Goal: Check status: Check status

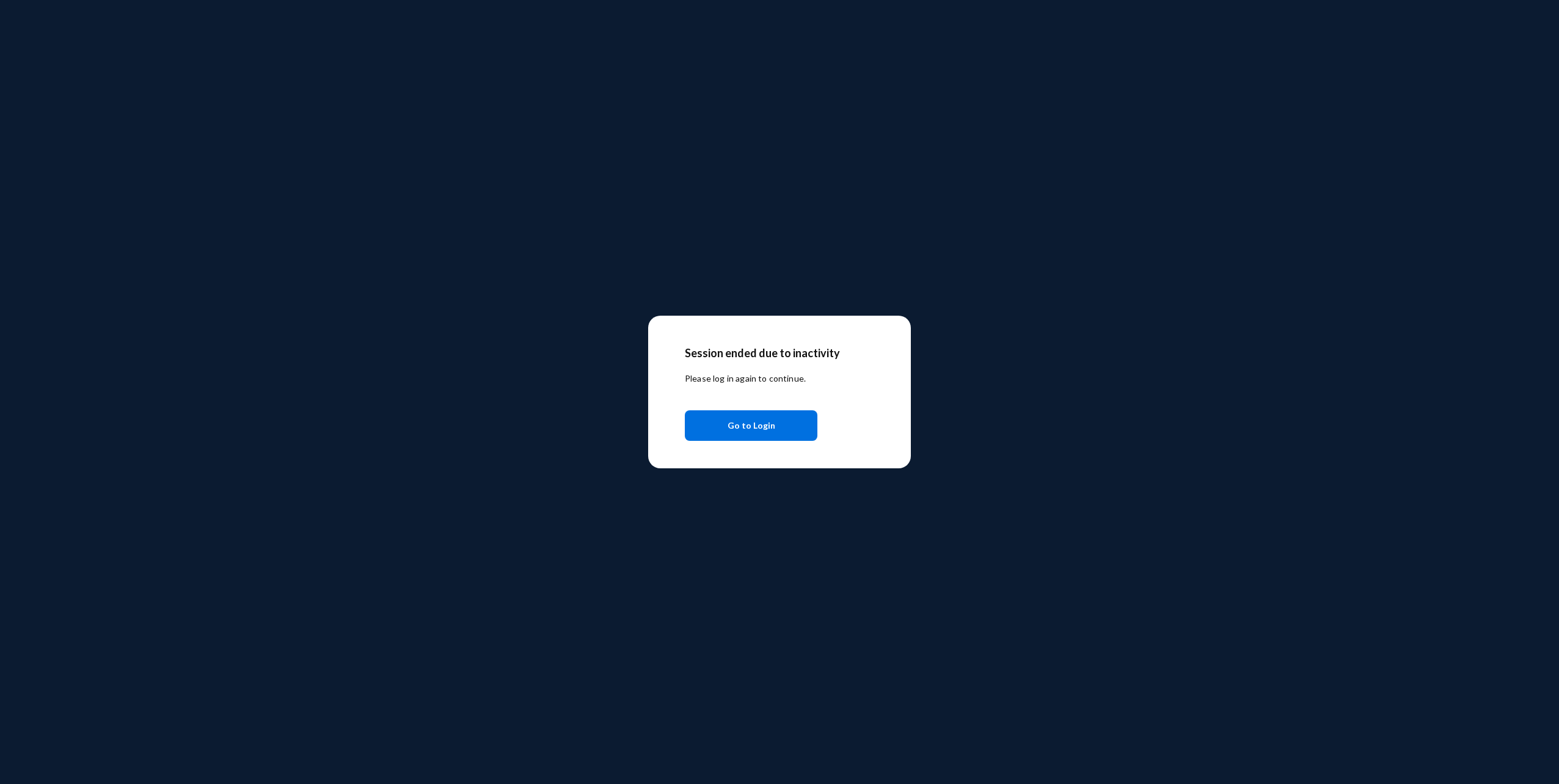
click at [773, 427] on button "Go to Login" at bounding box center [751, 425] width 133 height 31
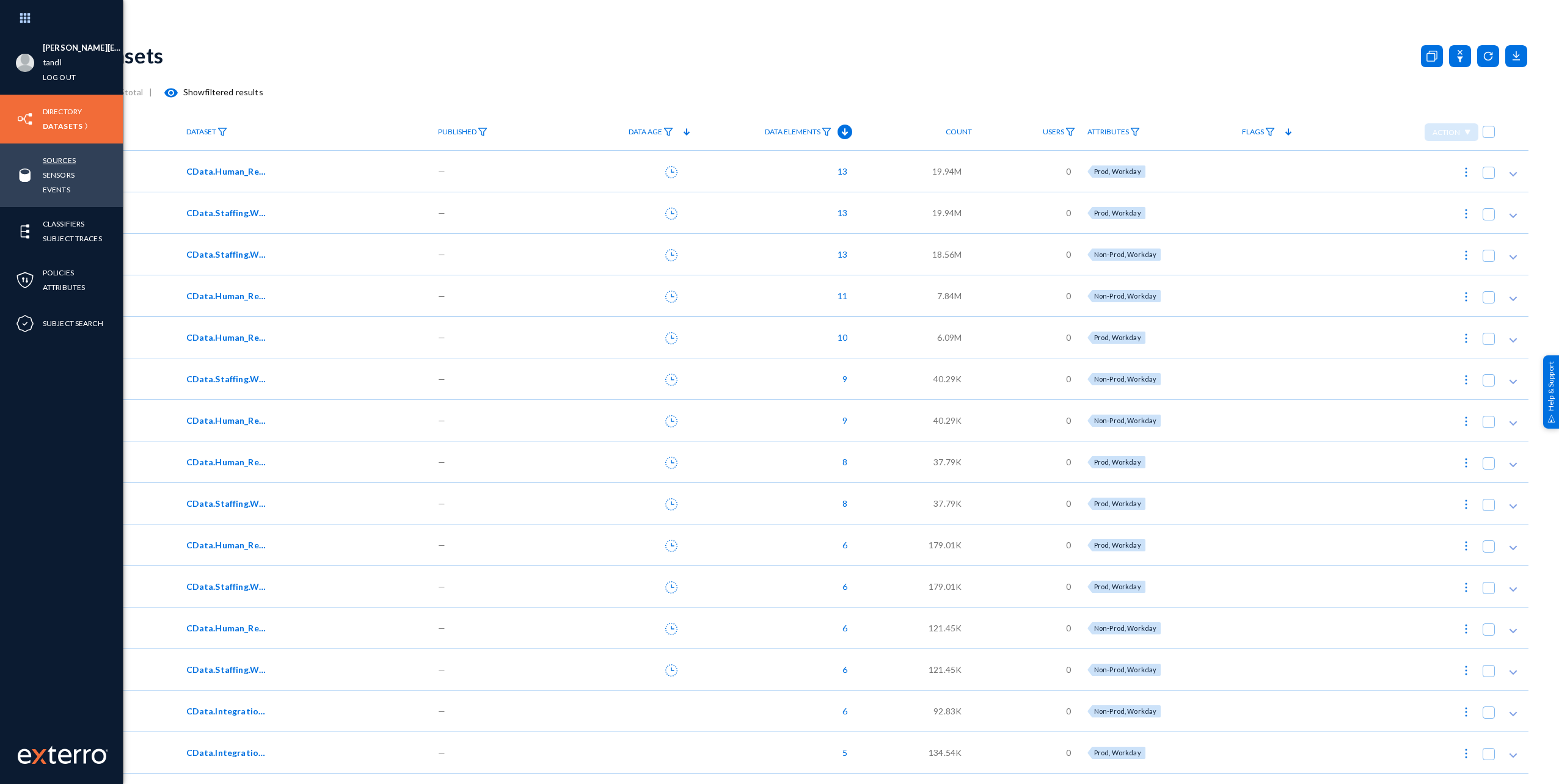
drag, startPoint x: 52, startPoint y: 160, endPoint x: 59, endPoint y: 165, distance: 8.6
click at [52, 160] on link "Sources" at bounding box center [59, 160] width 33 height 14
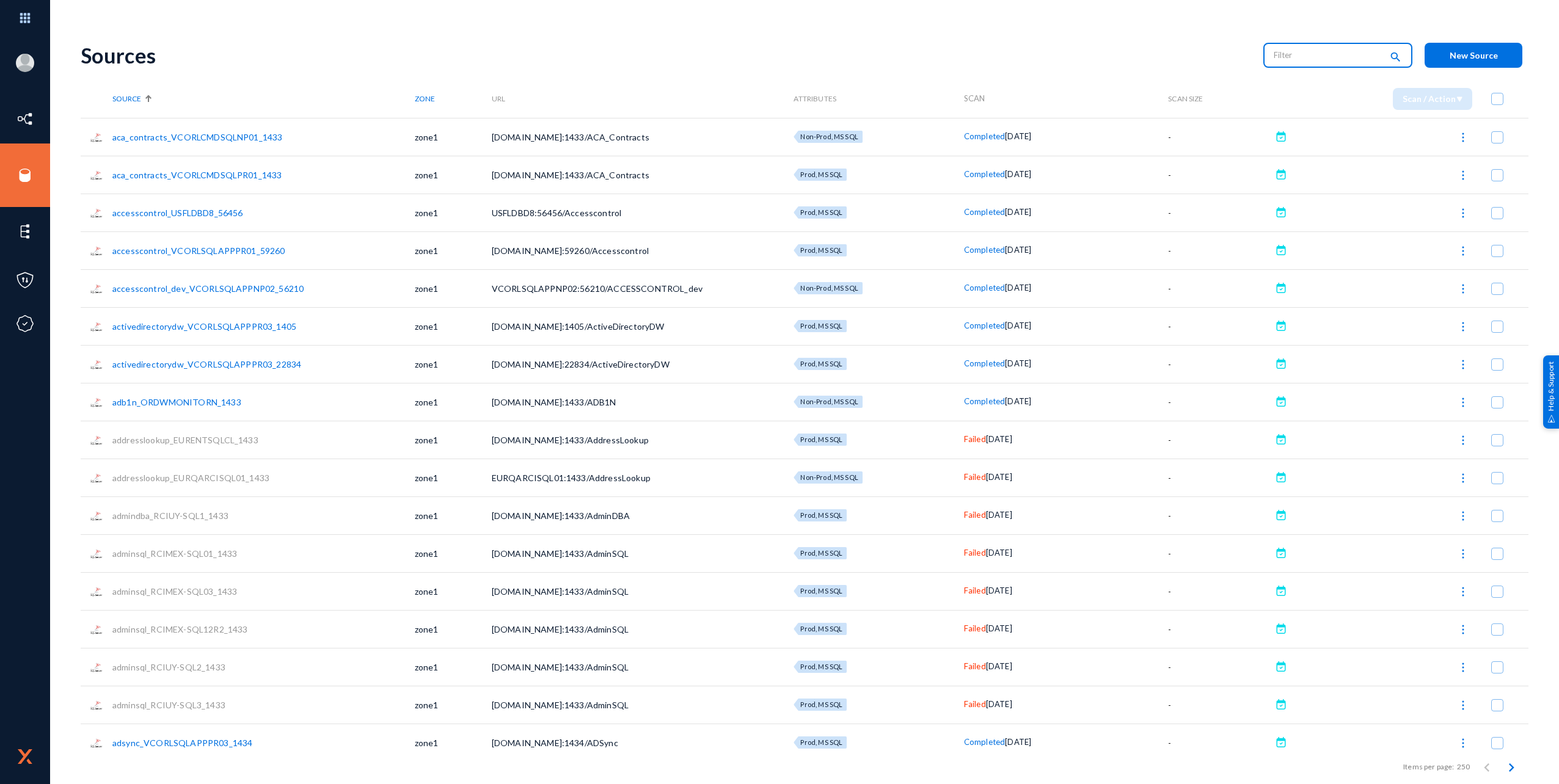
click at [1288, 57] on input "text" at bounding box center [1327, 54] width 107 height 18
type input "Failed"
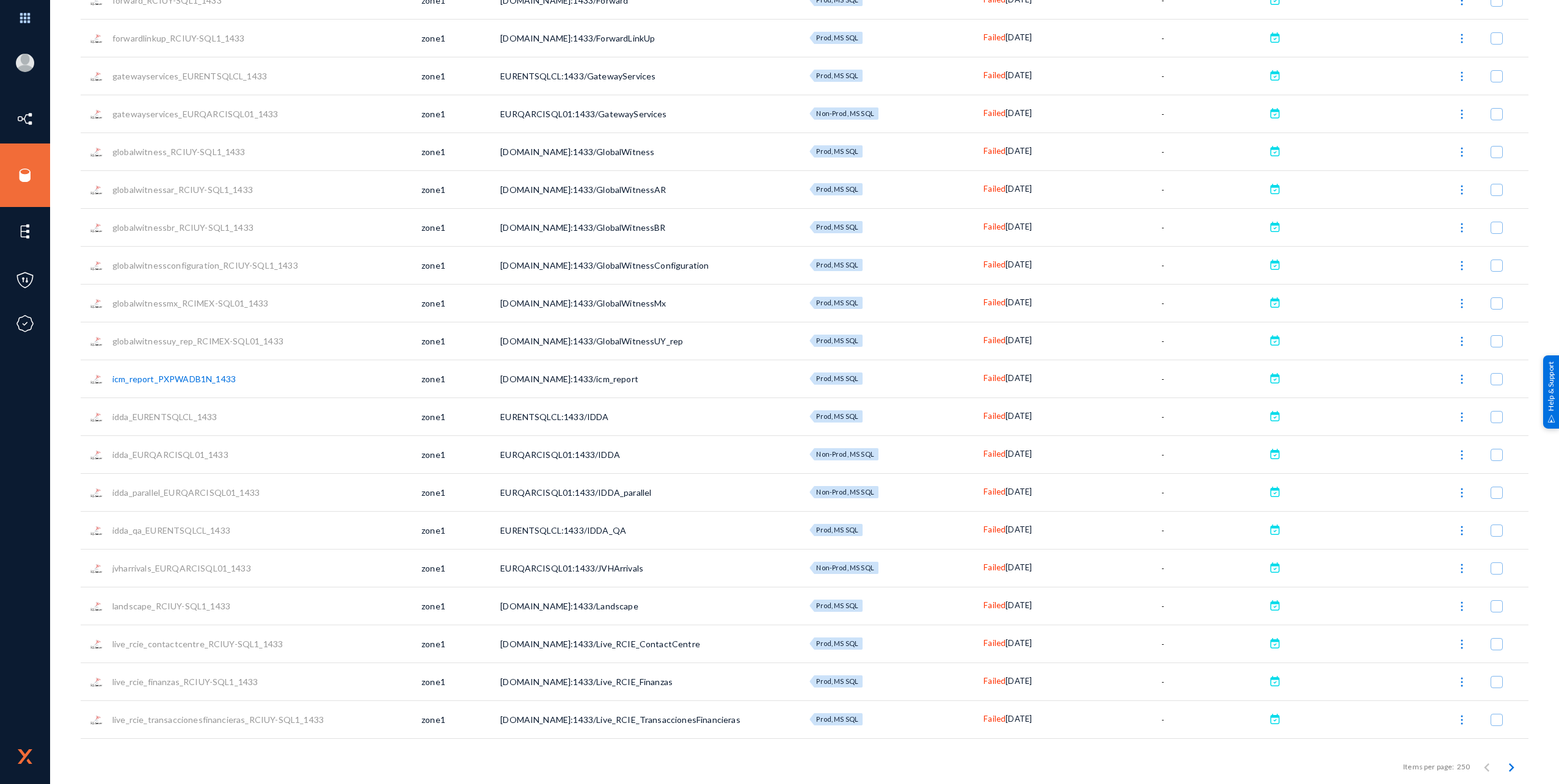
scroll to position [2565, 0]
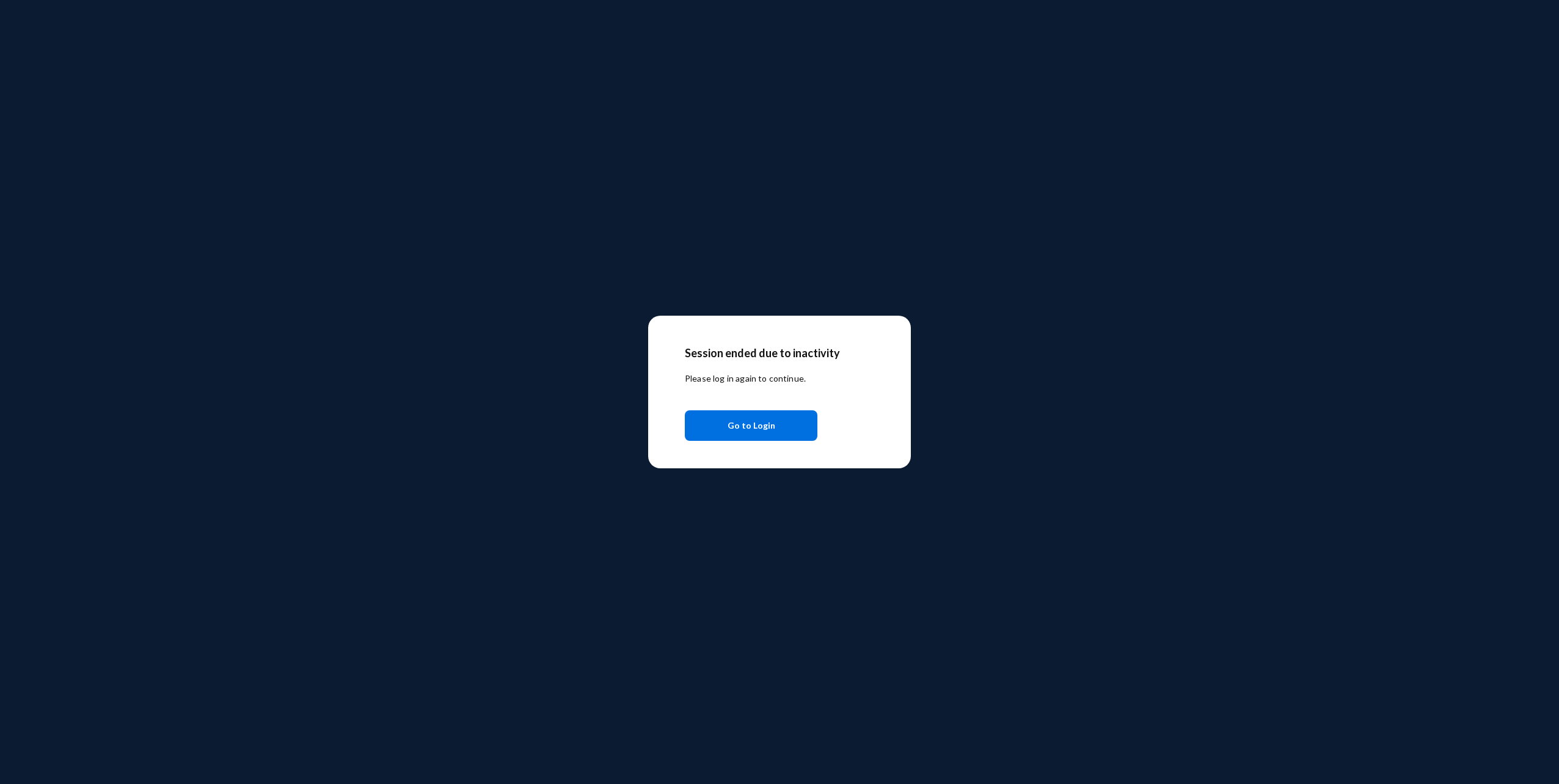
click at [755, 427] on span "Go to Login" at bounding box center [752, 425] width 48 height 22
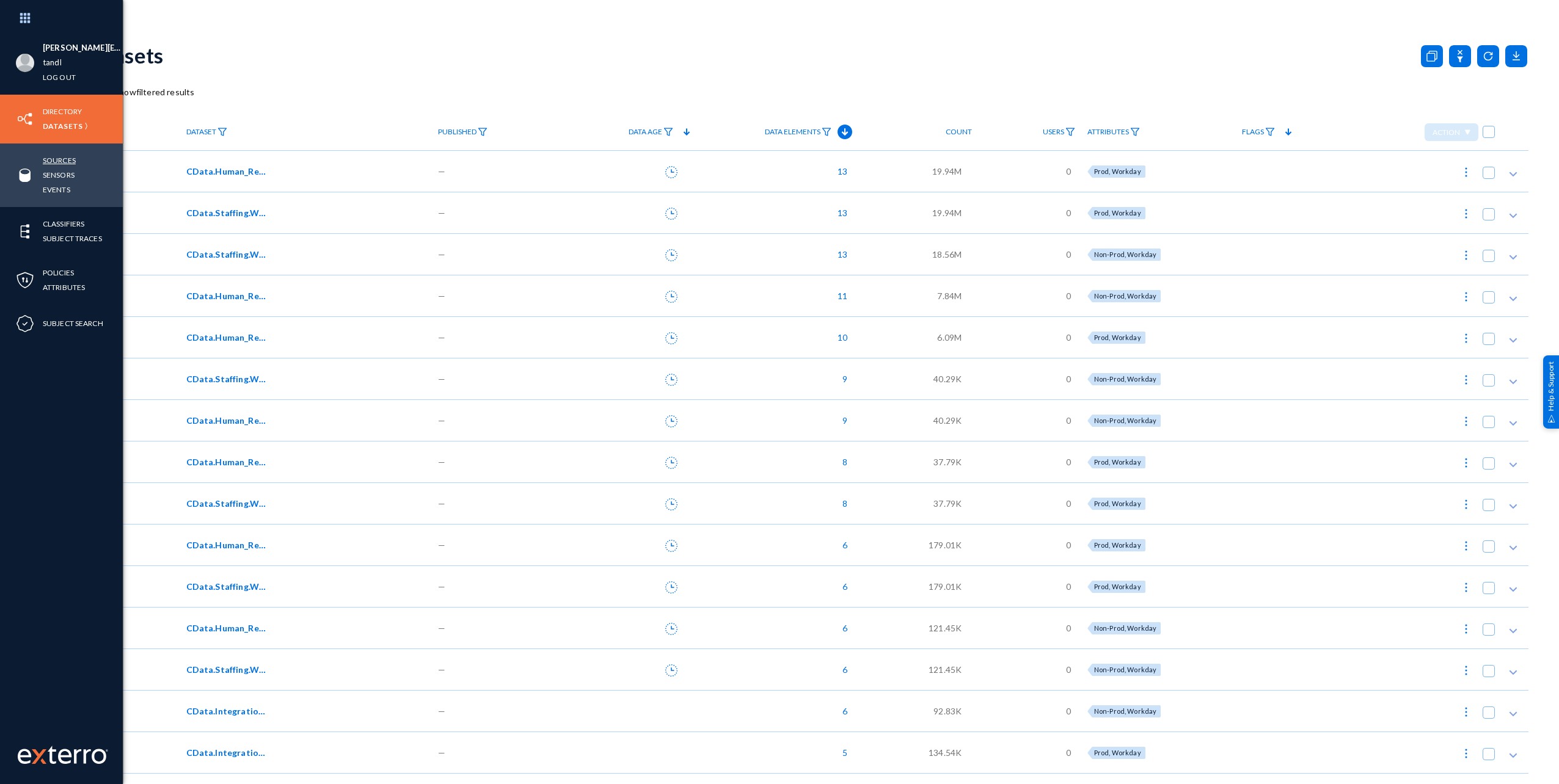
click at [54, 160] on link "Sources" at bounding box center [59, 160] width 33 height 14
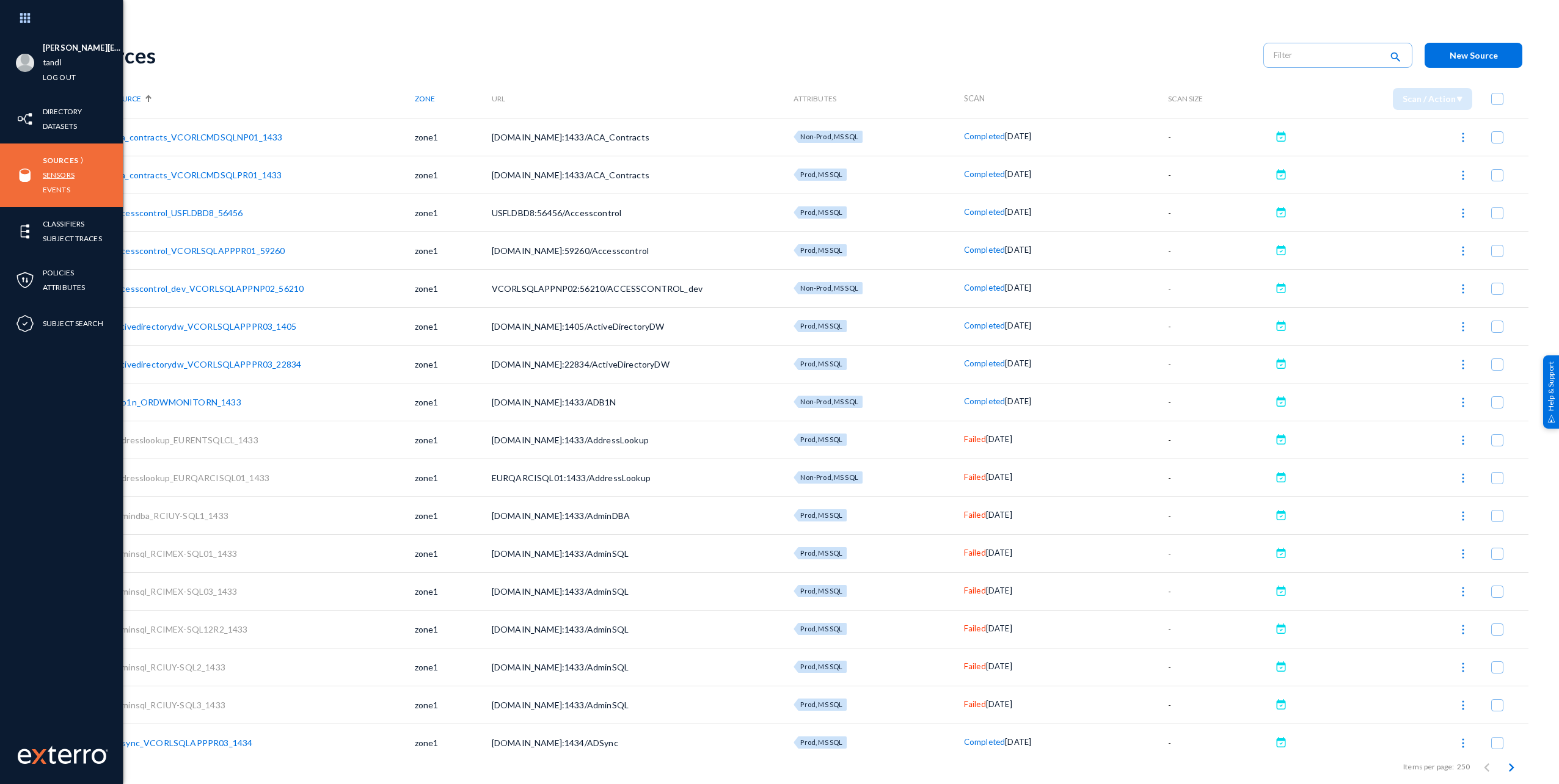
click at [63, 175] on link "Sensors" at bounding box center [58, 175] width 32 height 14
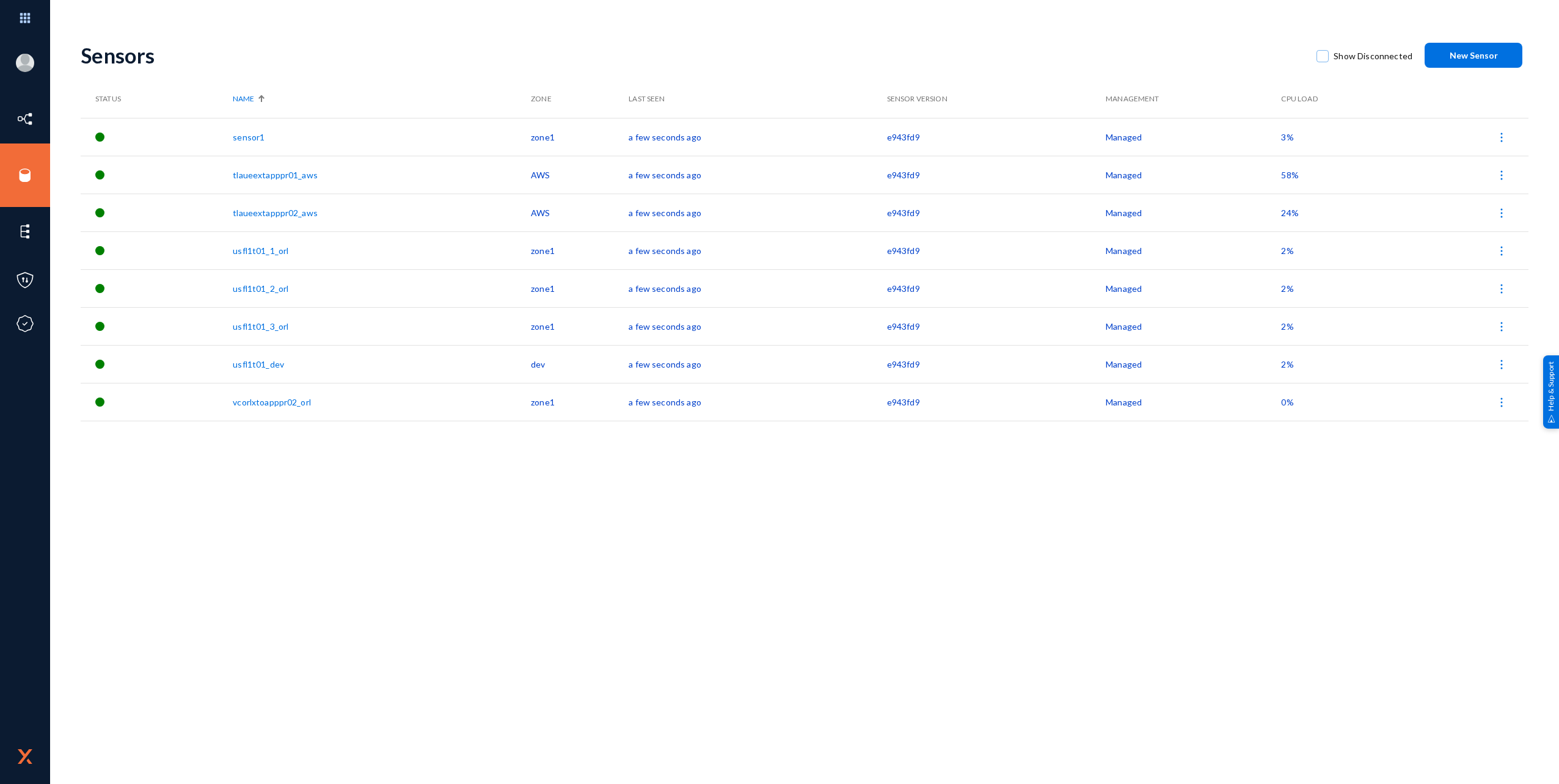
click at [374, 69] on div "Sensors Show Disconnected New Sensor" at bounding box center [805, 55] width 1448 height 50
drag, startPoint x: 759, startPoint y: 606, endPoint x: 746, endPoint y: 601, distance: 13.9
click at [758, 606] on div "Sensors Show Disconnected New Sensor Status Name Zone Last Seen Sensor Version …" at bounding box center [805, 407] width 1448 height 753
click at [746, 44] on div "Sensors" at bounding box center [693, 55] width 1223 height 25
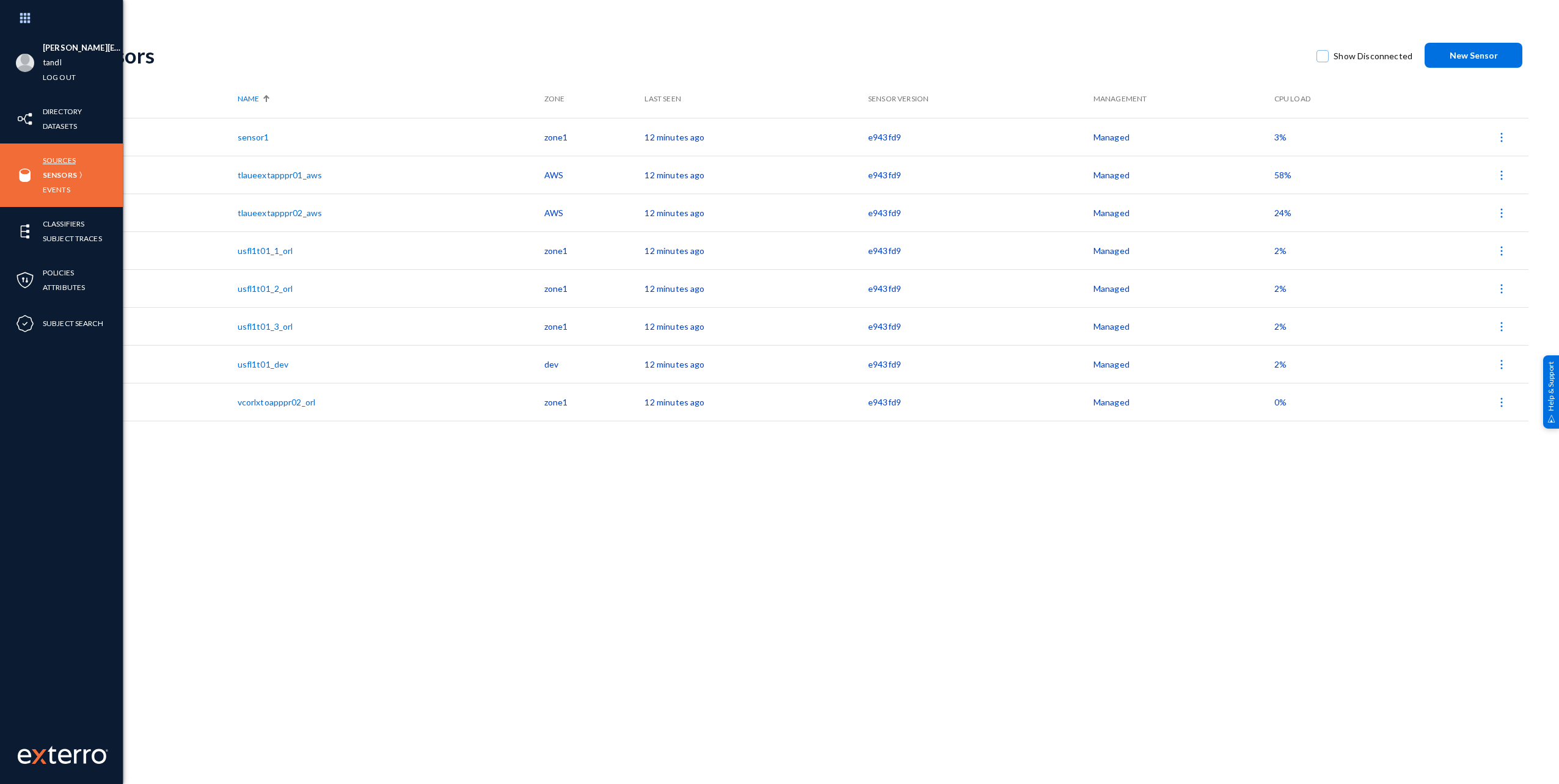
click at [63, 164] on link "Sources" at bounding box center [59, 160] width 33 height 14
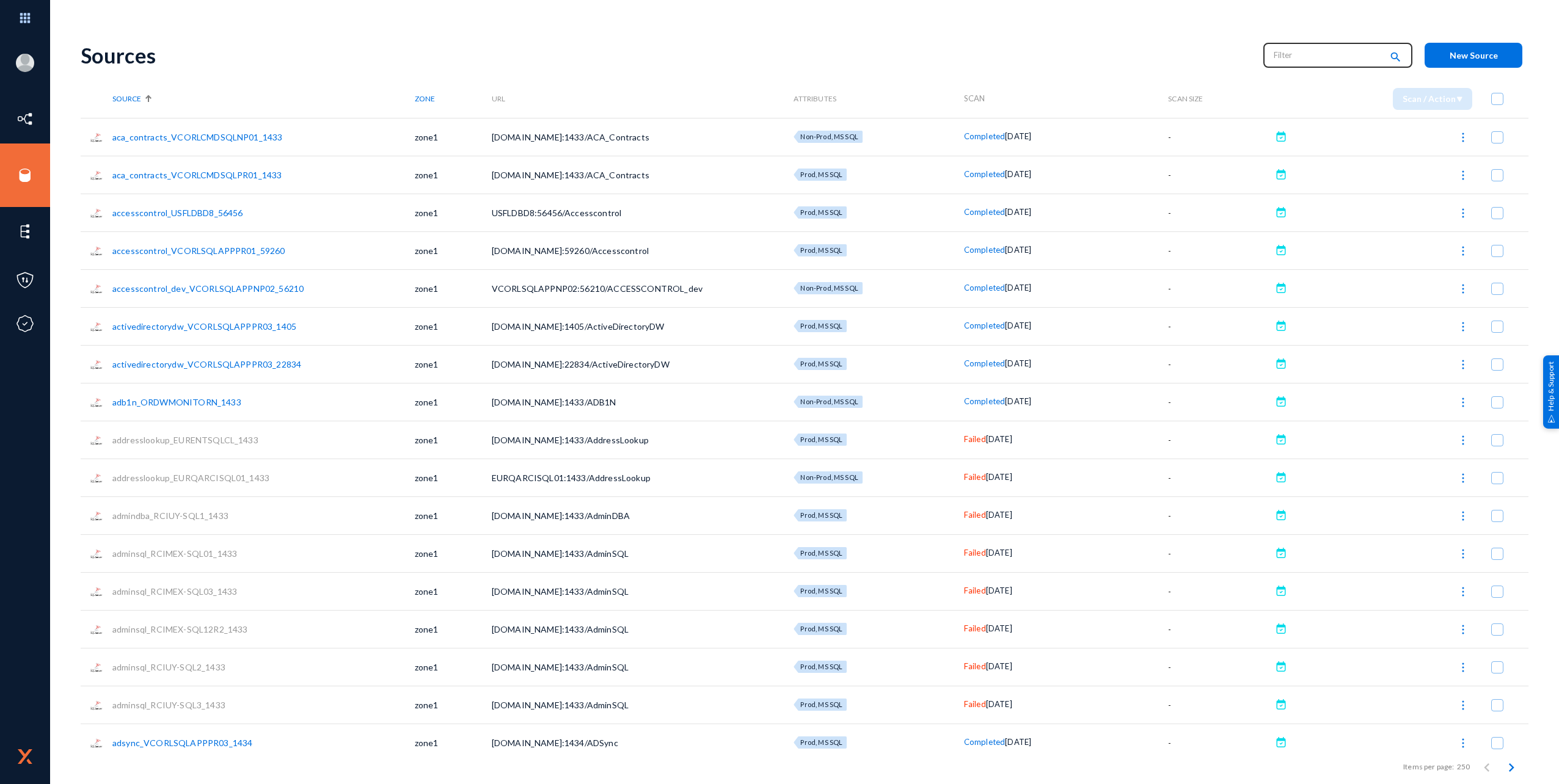
click at [1304, 56] on input "text" at bounding box center [1327, 54] width 107 height 18
type input "D"
type input "failed"
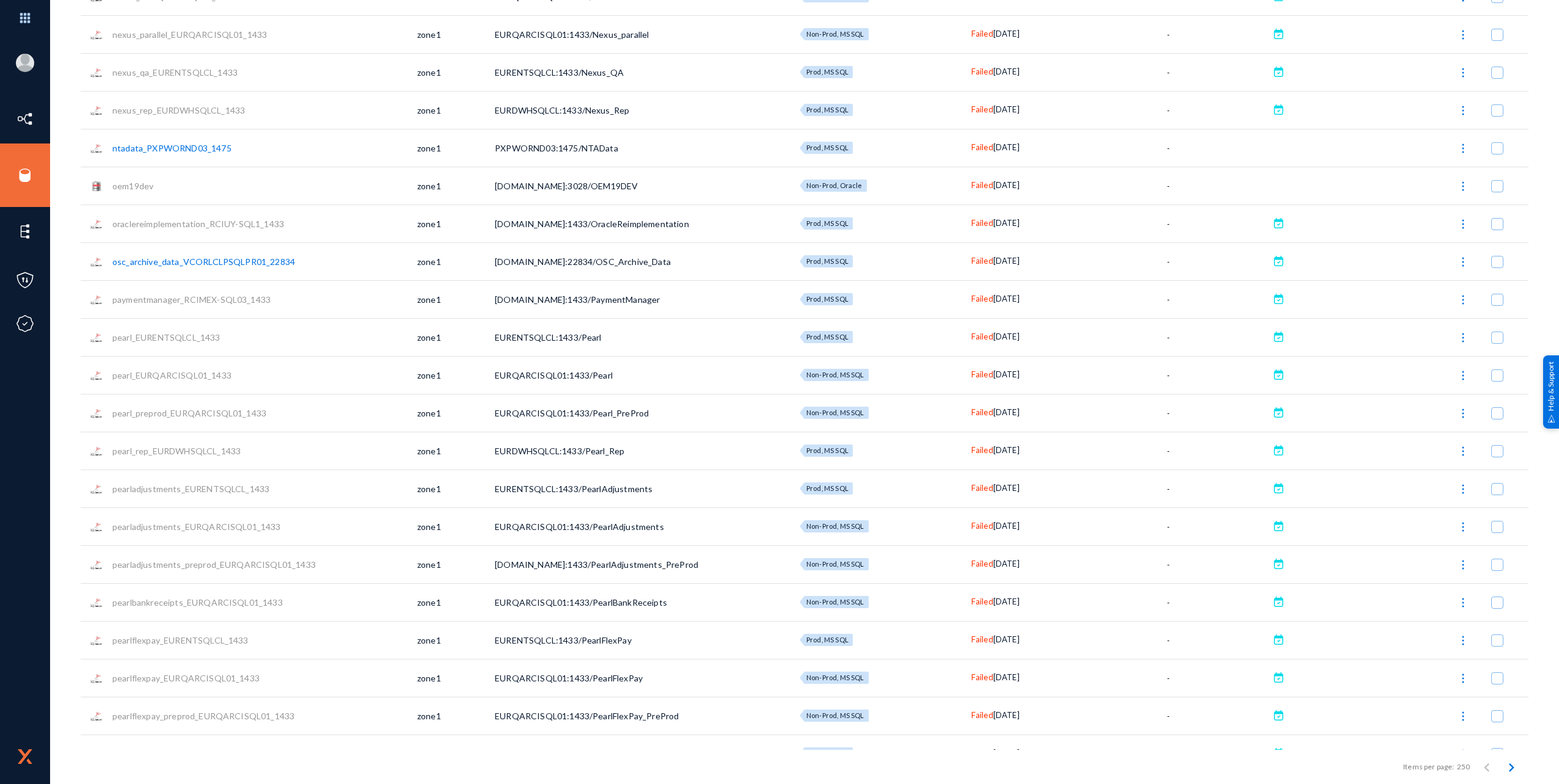
scroll to position [5435, 0]
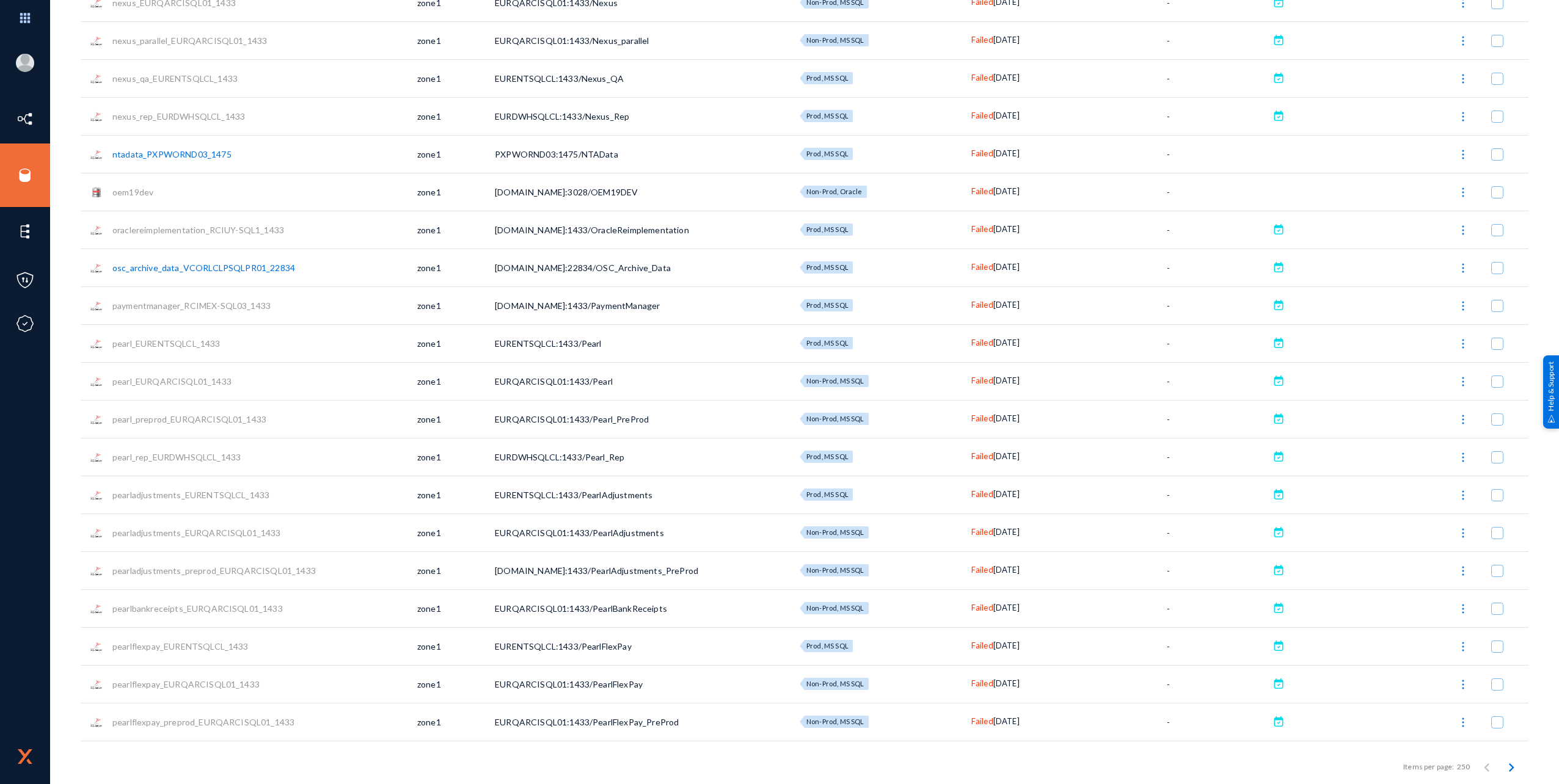
click at [981, 265] on span "Failed" at bounding box center [982, 267] width 22 height 10
